Goal: Communication & Community: Connect with others

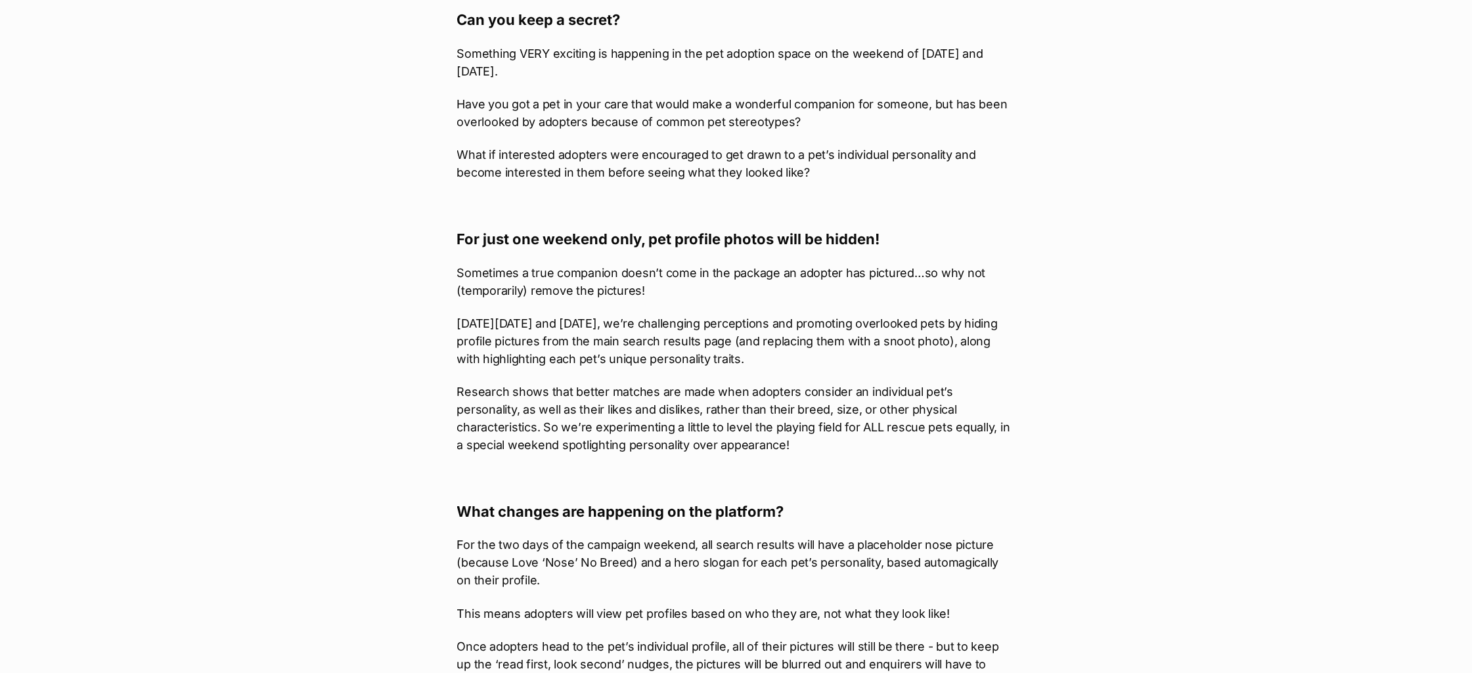
scroll to position [702, 0]
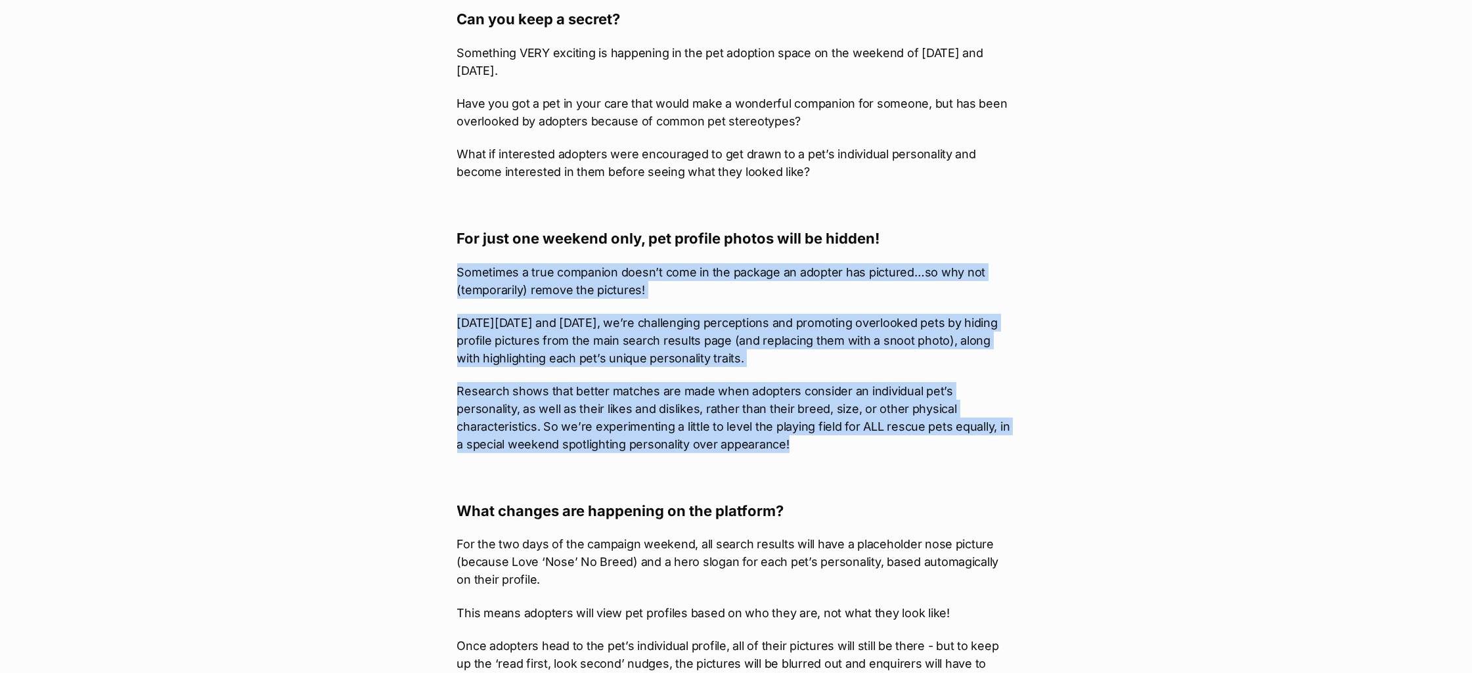
drag, startPoint x: 453, startPoint y: 274, endPoint x: 738, endPoint y: 447, distance: 333.1
click at [738, 447] on article "What's happening at PetRescue Published on: 25 Sep, 2025 Love Knows No Breed - …" at bounding box center [736, 629] width 578 height 2312
click at [738, 447] on p "Research shows that better matches are made when adopters consider an individua…" at bounding box center [736, 417] width 558 height 71
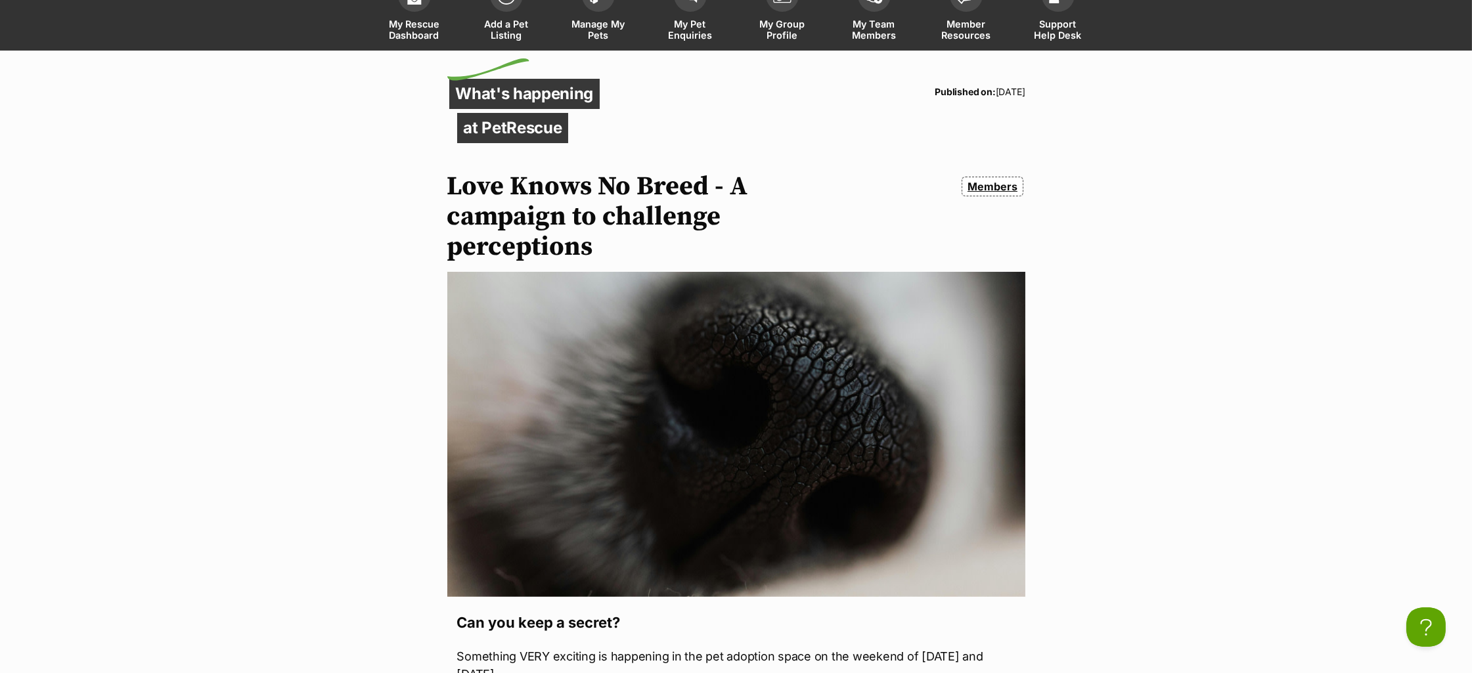
scroll to position [0, 0]
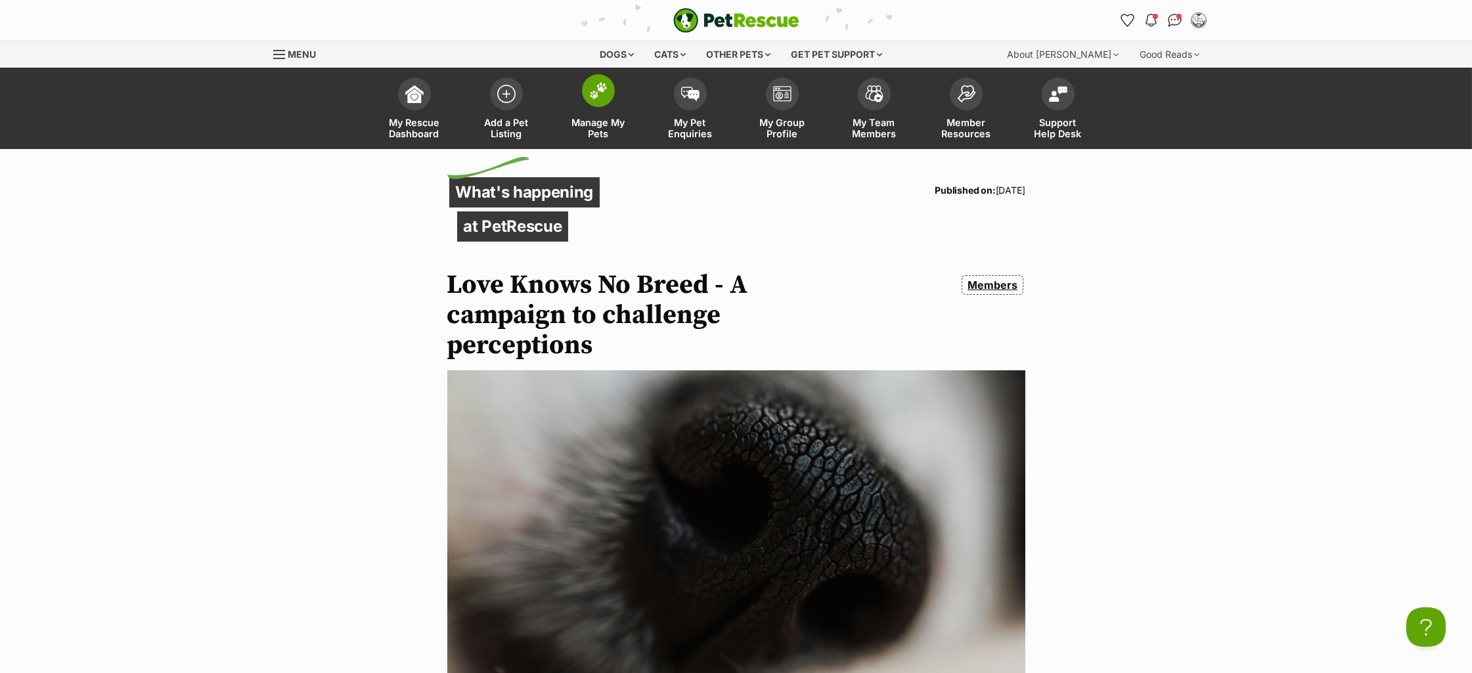
click at [598, 98] on img at bounding box center [598, 90] width 18 height 17
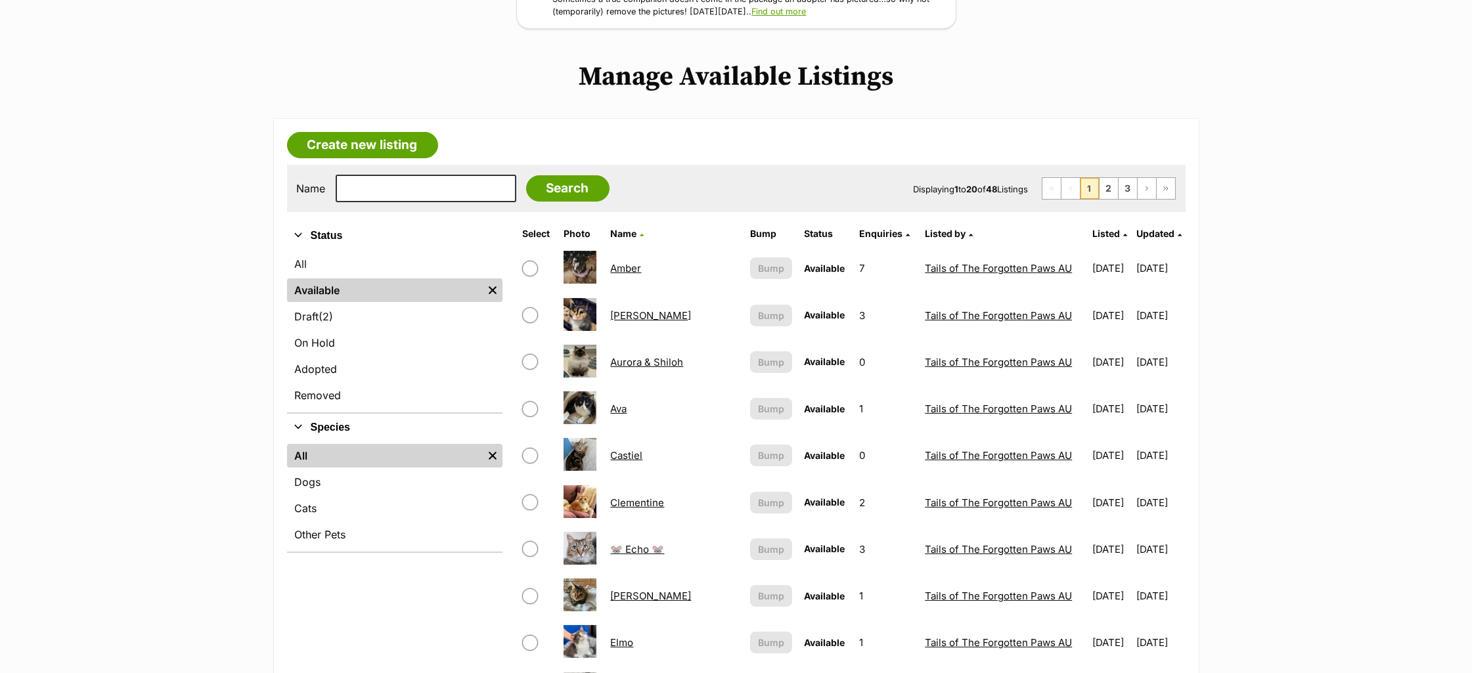
scroll to position [99, 0]
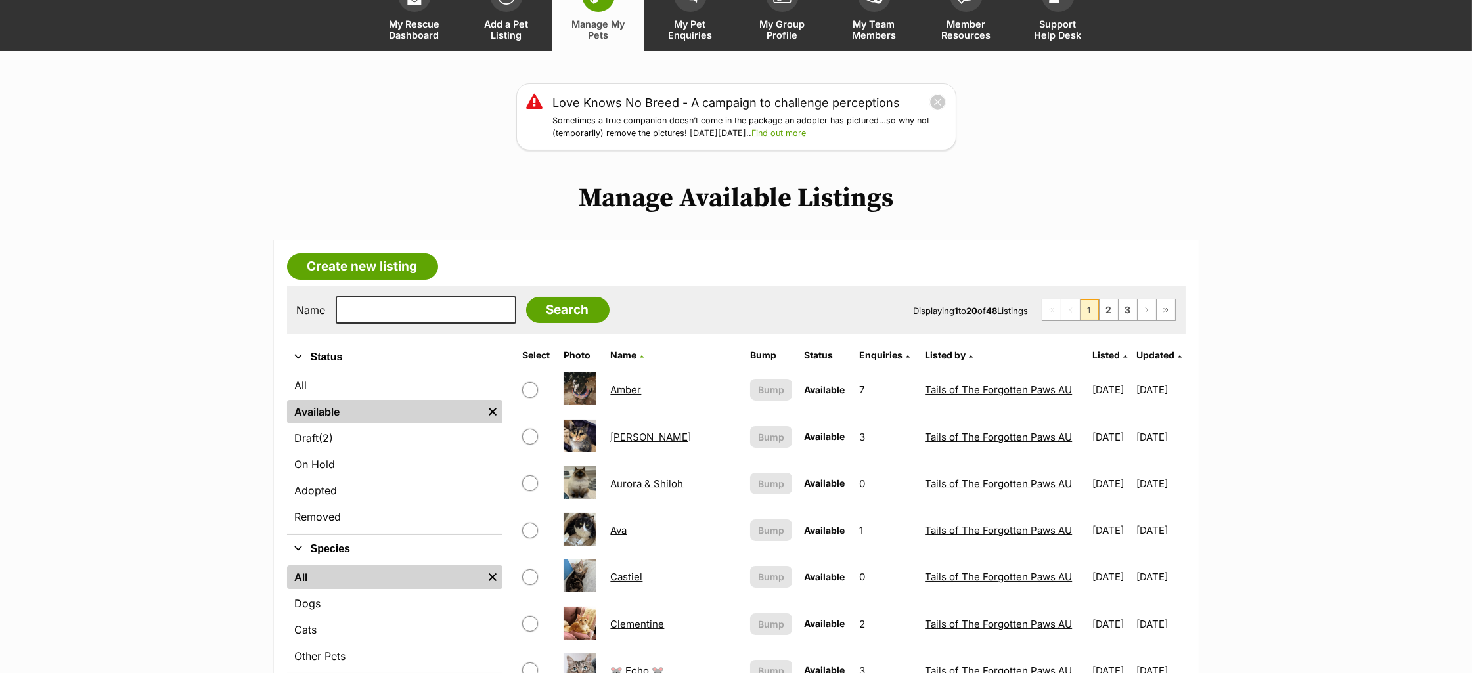
click at [1149, 351] on span "Updated" at bounding box center [1155, 354] width 38 height 11
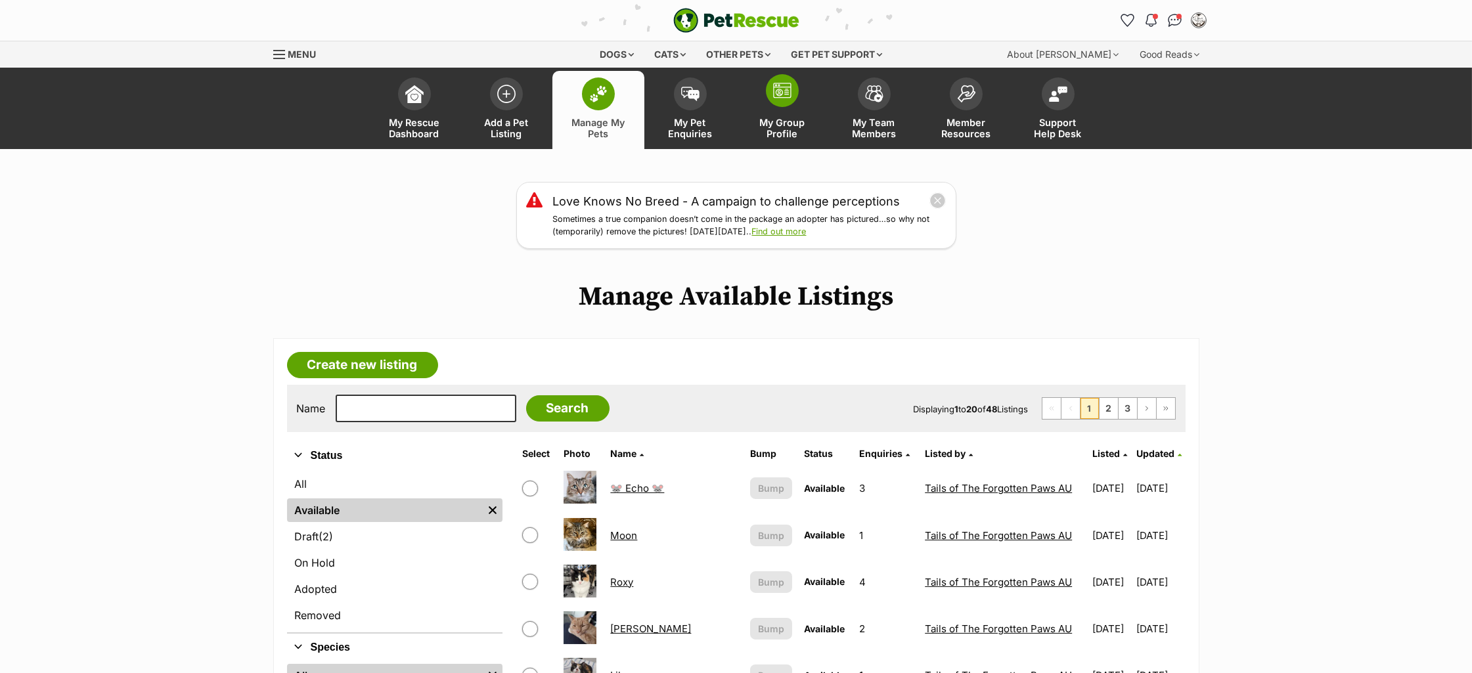
click at [794, 97] on span at bounding box center [782, 90] width 33 height 33
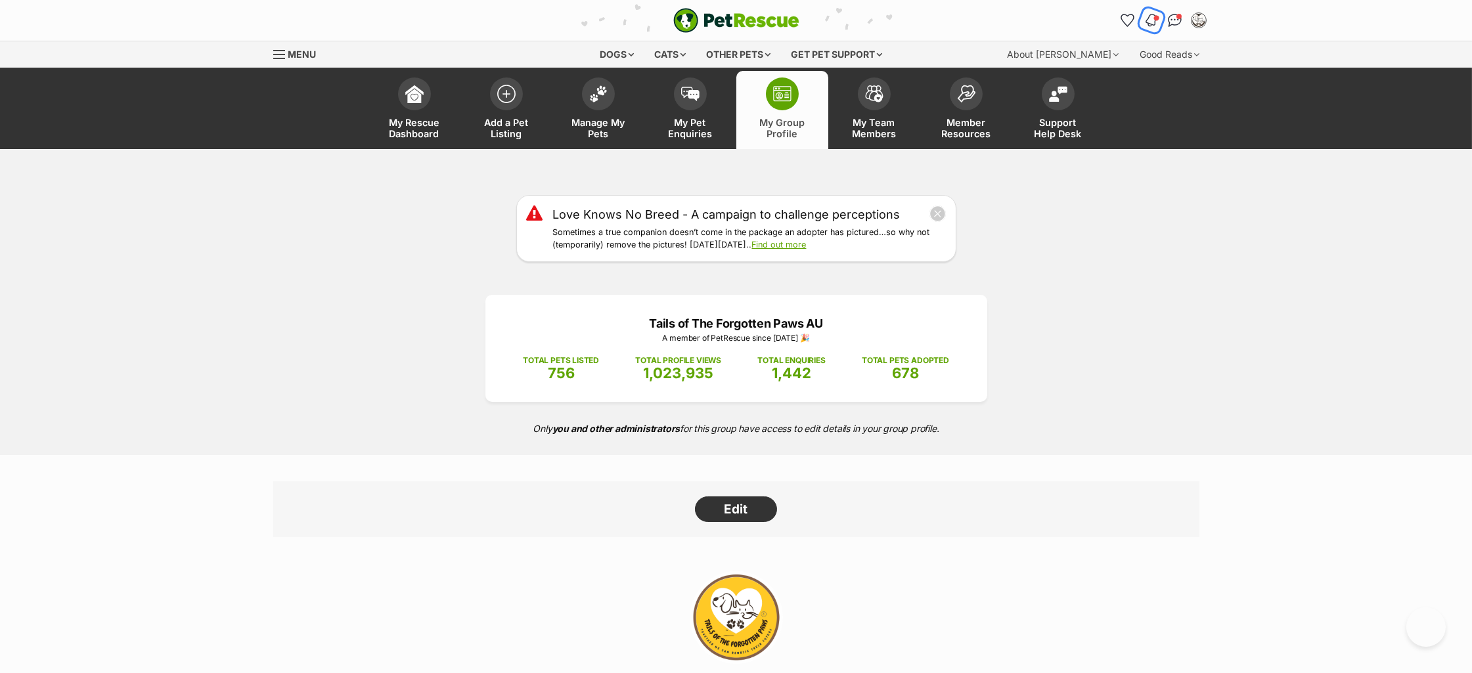
click at [1161, 12] on button "Notifications" at bounding box center [1151, 20] width 27 height 27
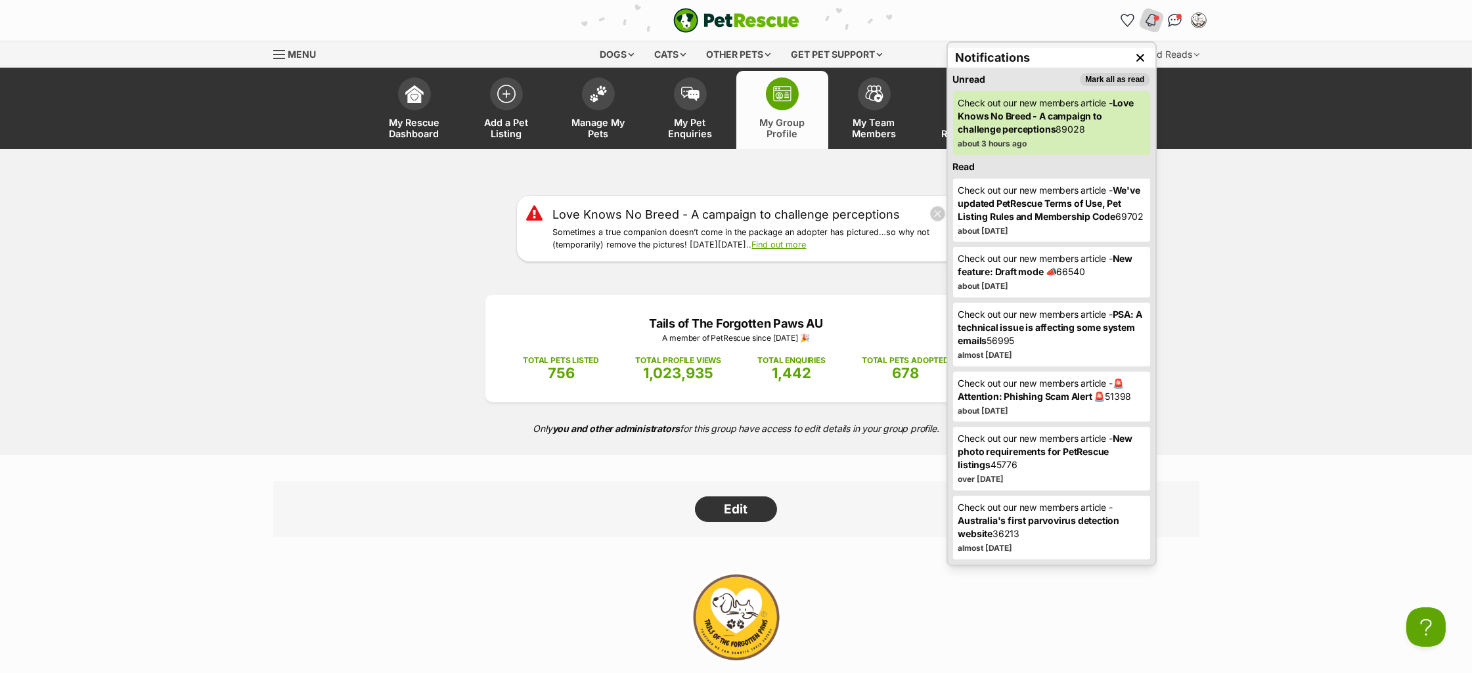
click at [1205, 215] on div "Love Knows No Breed - A campaign to challenge perceptions Sometimes a true comp…" at bounding box center [736, 228] width 1472 height 67
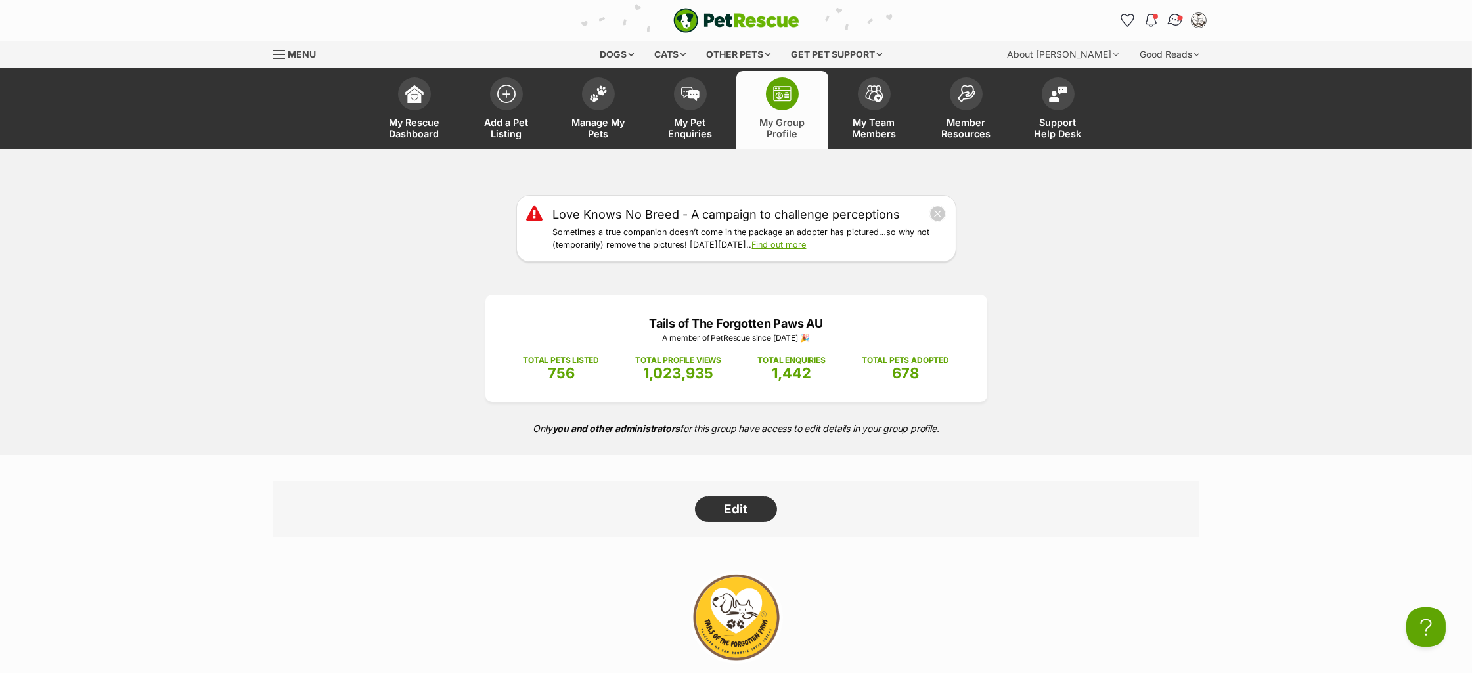
click at [1172, 14] on img "Conversations" at bounding box center [1175, 20] width 18 height 17
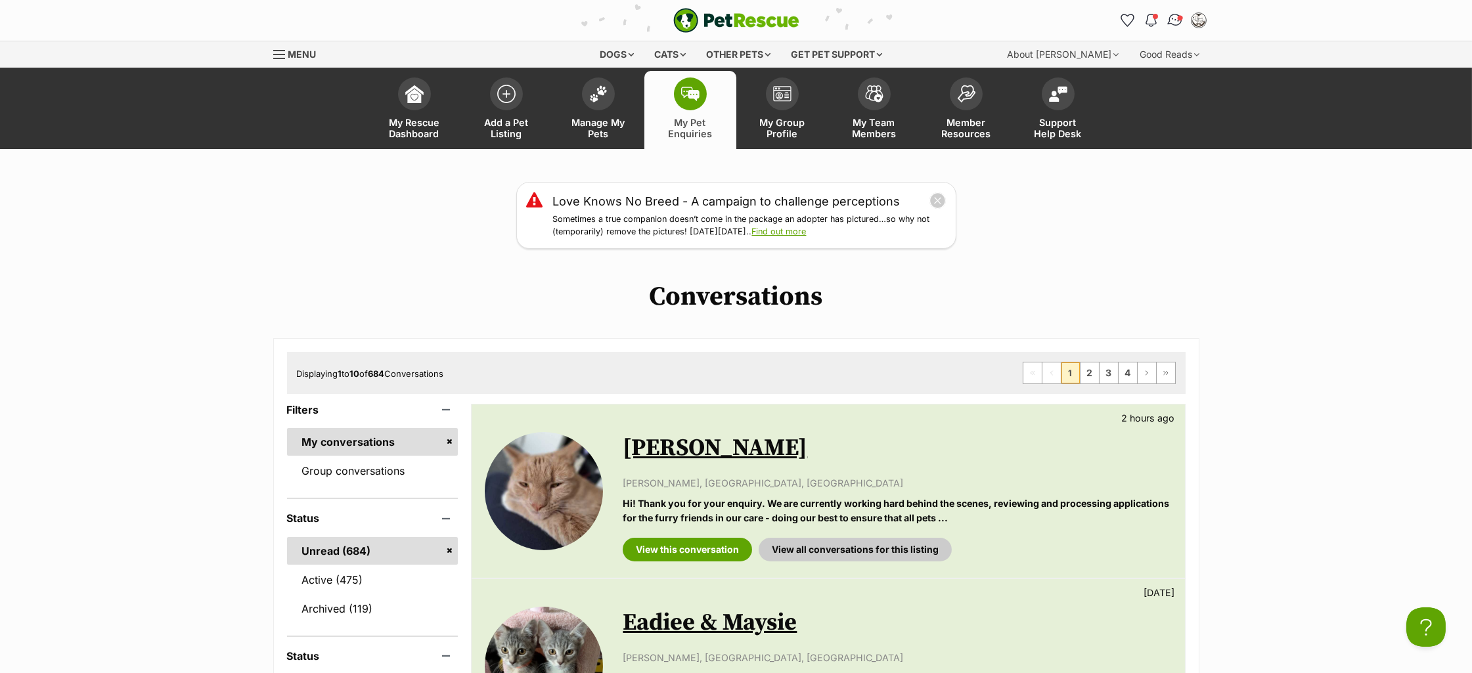
click at [1171, 13] on img "Conversations" at bounding box center [1175, 20] width 18 height 17
click at [1171, 19] on img "Conversations" at bounding box center [1175, 20] width 18 height 17
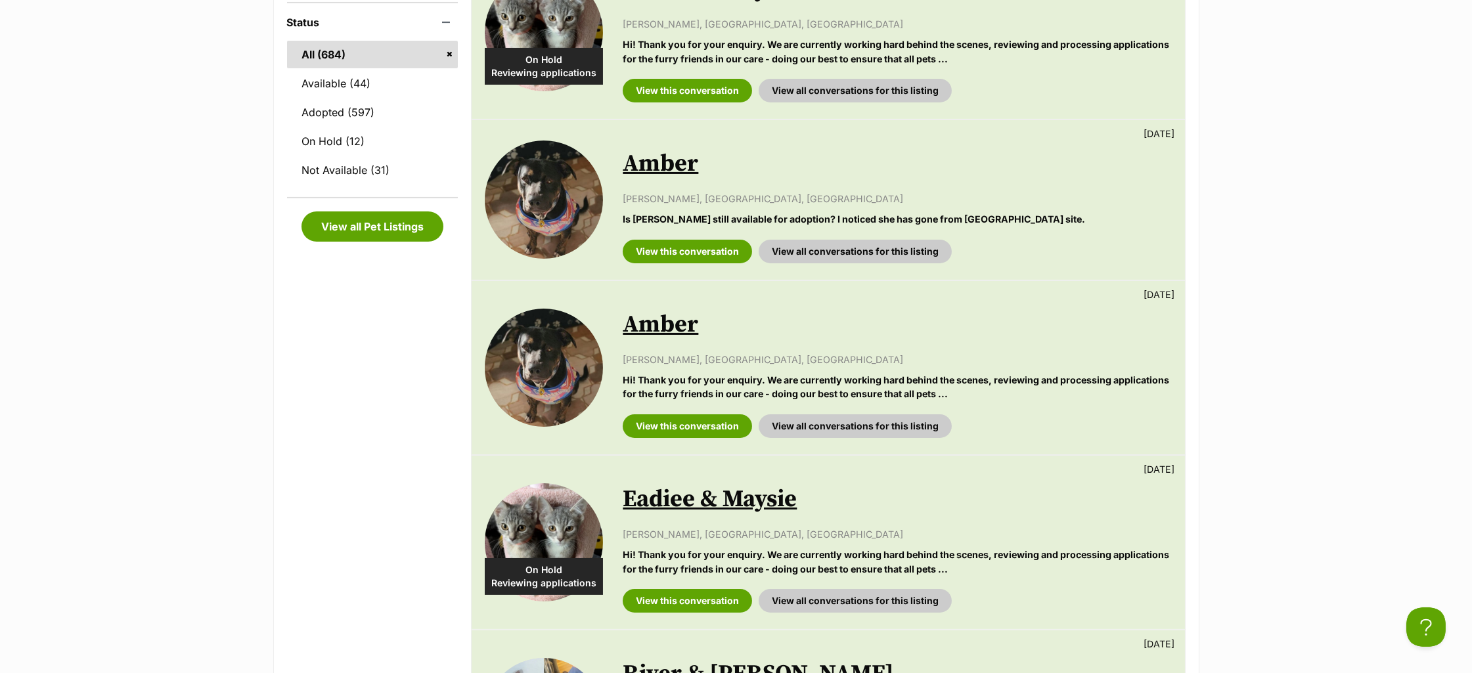
scroll to position [659, 0]
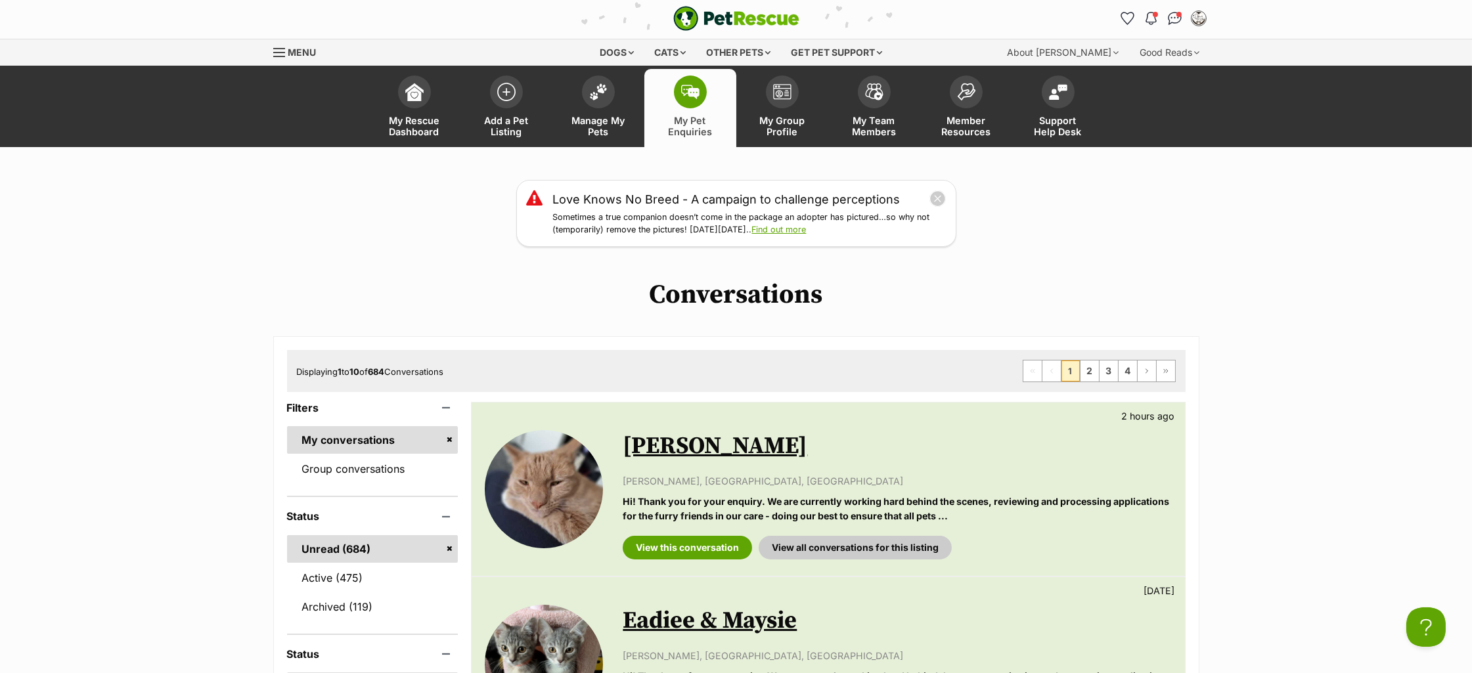
scroll to position [3, 0]
click at [1150, 21] on img "Notifications" at bounding box center [1151, 18] width 14 height 16
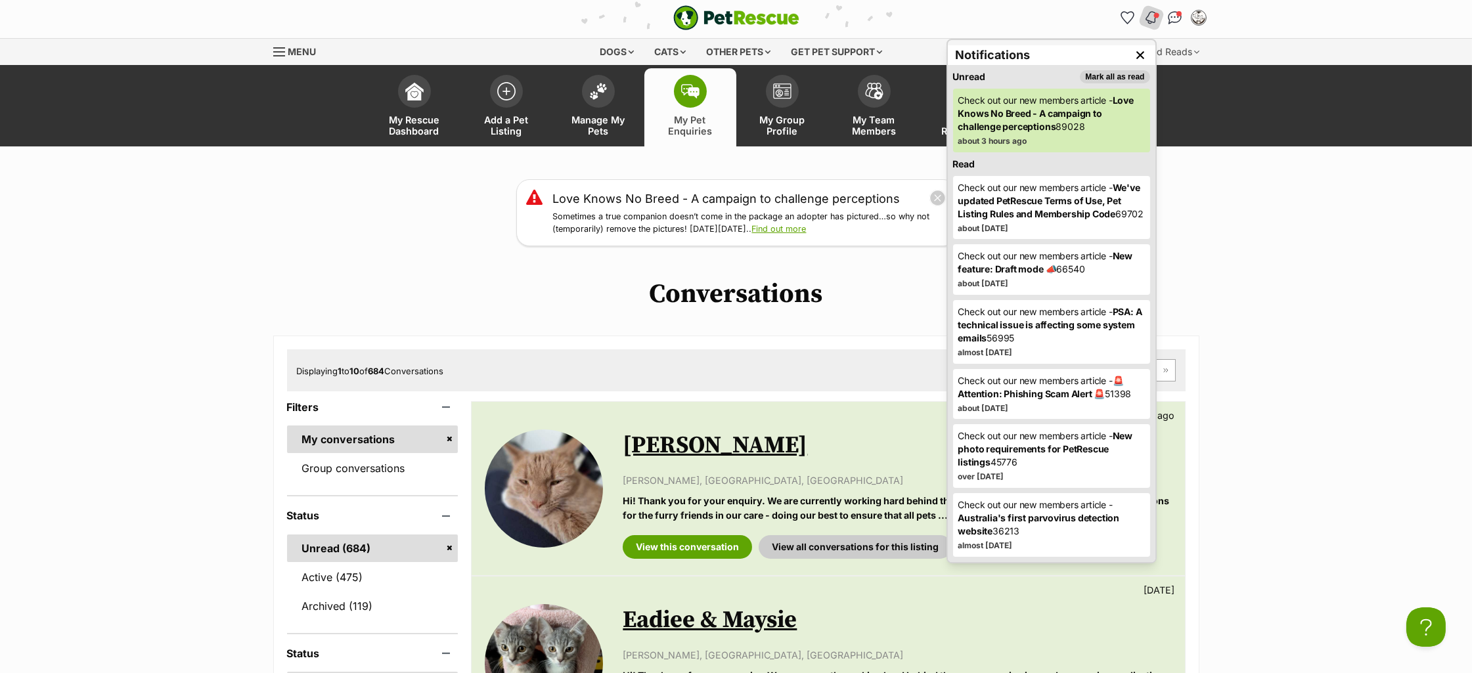
drag, startPoint x: 1243, startPoint y: 79, endPoint x: 1159, endPoint y: 37, distance: 93.1
click at [1242, 78] on header "My Rescue Dashboard Add a Pet Listing Manage My Pets My Pet Enquiries My Group …" at bounding box center [736, 105] width 1472 height 81
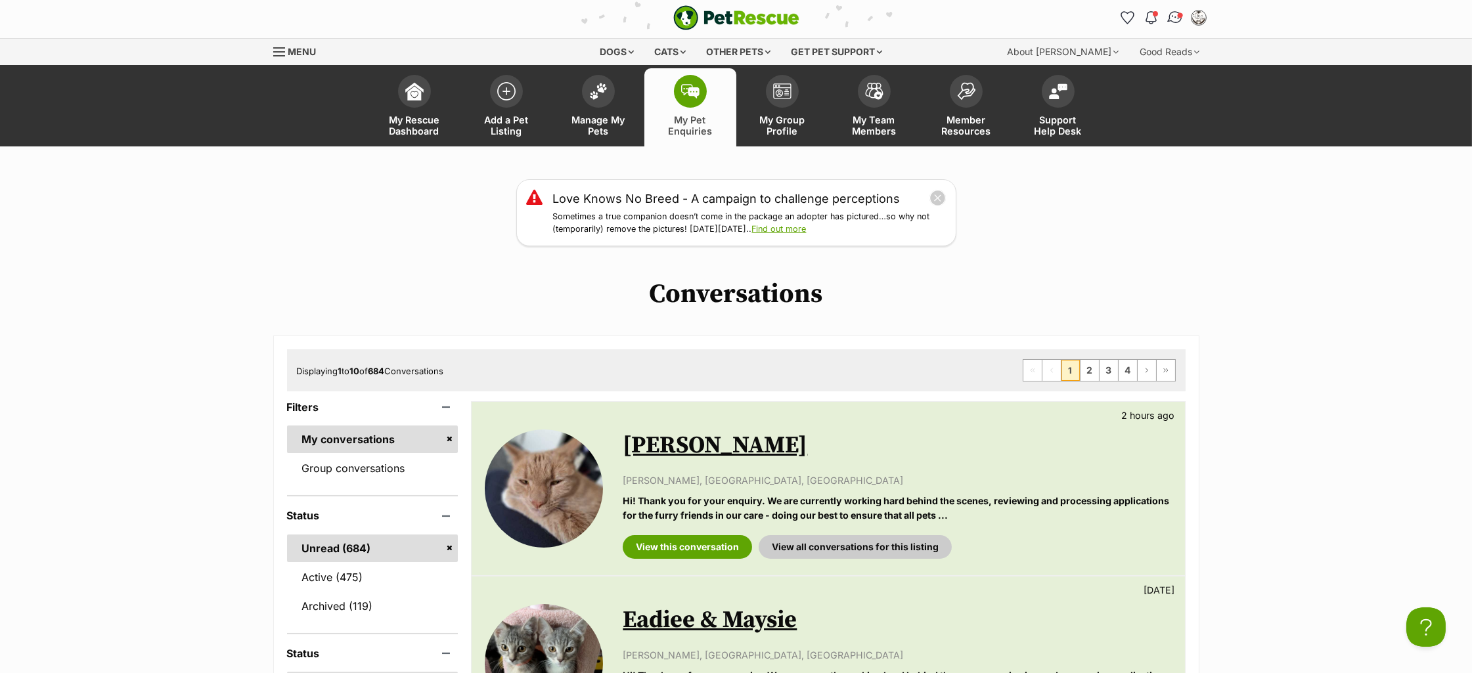
click at [1170, 14] on img "Conversations" at bounding box center [1175, 17] width 18 height 17
